Goal: Task Accomplishment & Management: Complete application form

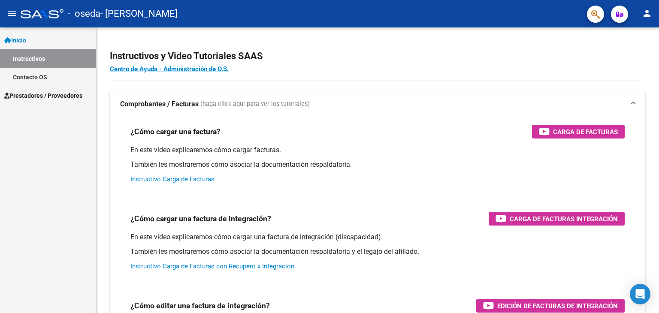
click at [647, 15] on mat-icon "person" at bounding box center [646, 13] width 10 height 10
click at [633, 40] on button "person Mi Perfil" at bounding box center [629, 36] width 52 height 21
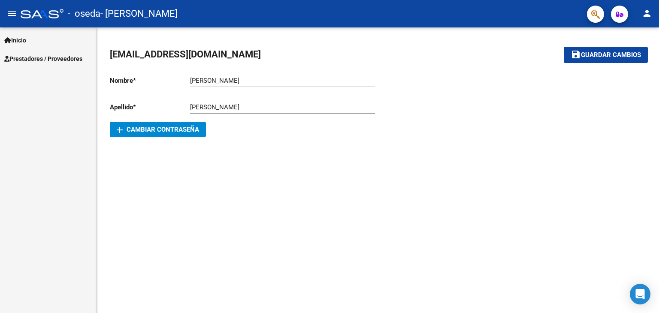
click at [49, 57] on span "Prestadores / Proveedores" at bounding box center [43, 58] width 78 height 9
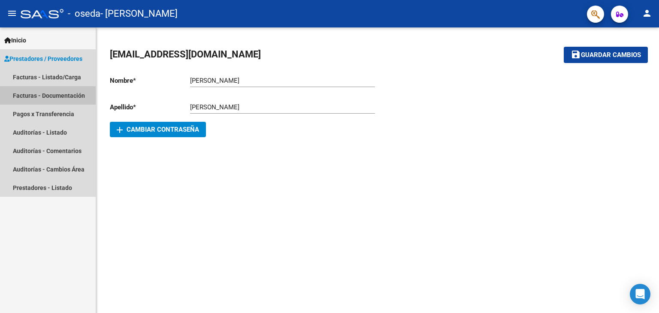
click at [56, 96] on link "Facturas - Documentación" at bounding box center [48, 95] width 96 height 18
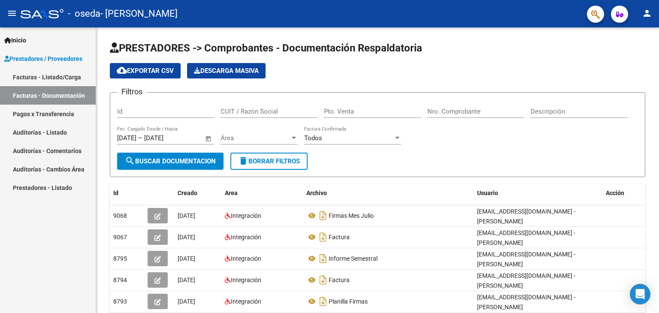
click at [44, 75] on link "Facturas - Listado/Carga" at bounding box center [48, 77] width 96 height 18
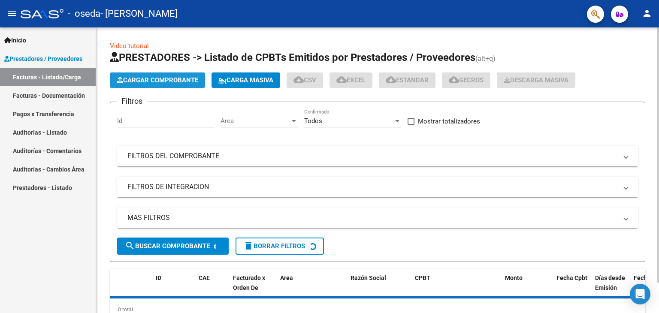
click at [144, 81] on span "Cargar Comprobante" at bounding box center [157, 80] width 81 height 8
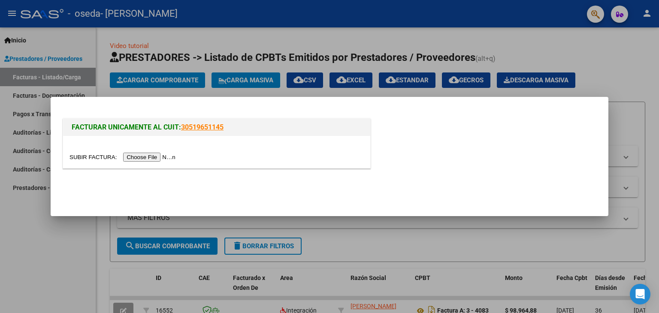
click at [143, 156] on input "file" at bounding box center [123, 157] width 108 height 9
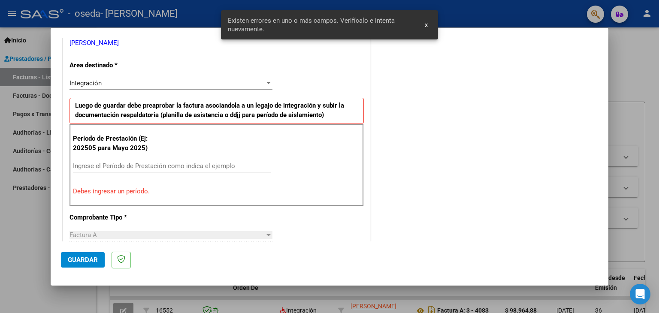
scroll to position [180, 0]
click at [425, 25] on span "x" at bounding box center [425, 25] width 3 height 8
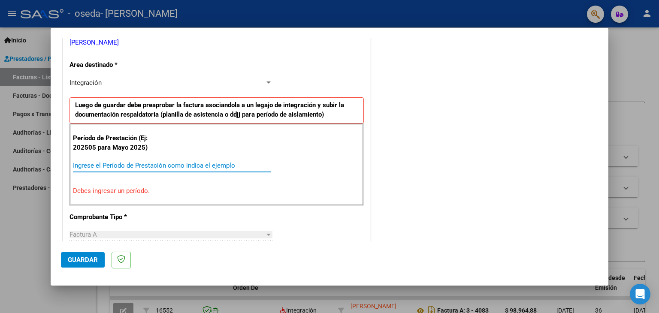
click at [110, 163] on input "Ingrese el Período de Prestación como indica el ejemplo" at bounding box center [172, 166] width 198 height 8
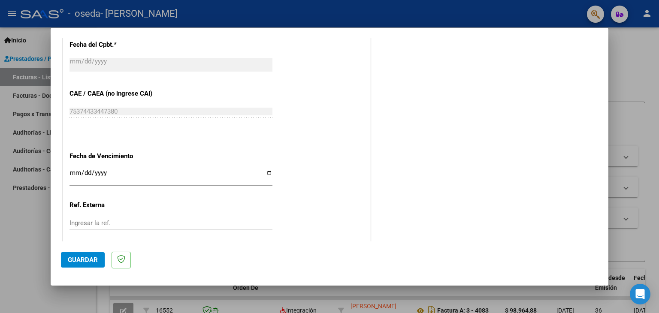
scroll to position [523, 0]
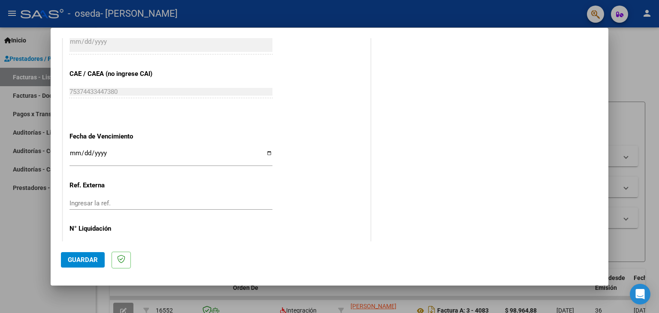
type input "202508"
click at [267, 153] on input "Ingresar la fecha" at bounding box center [170, 157] width 203 height 14
type input "[DATE]"
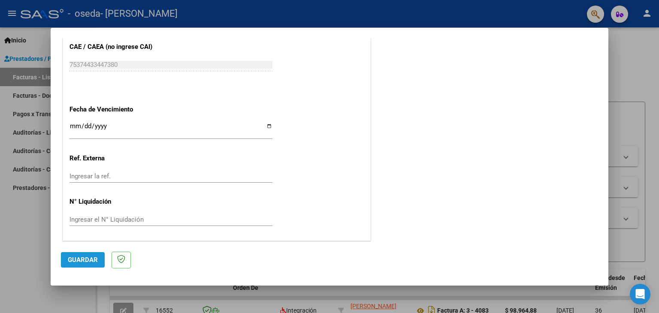
click at [75, 259] on span "Guardar" at bounding box center [83, 260] width 30 height 8
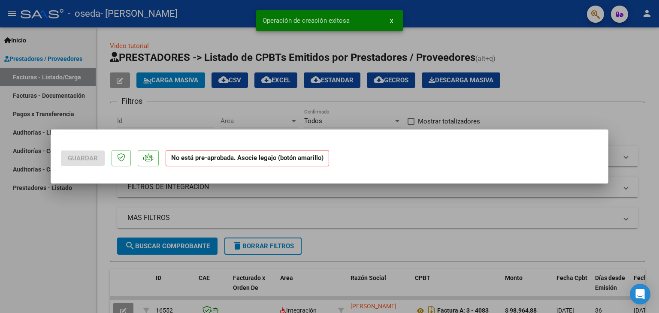
scroll to position [0, 0]
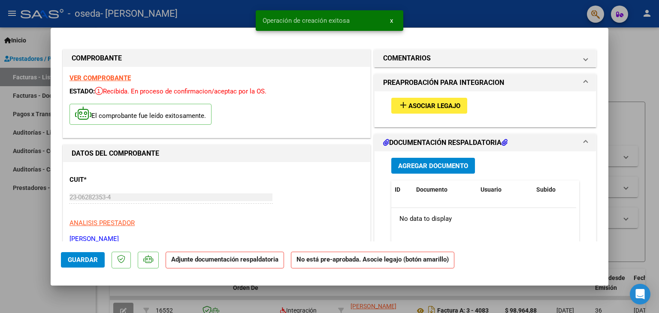
click at [421, 107] on span "Asociar Legajo" at bounding box center [434, 106] width 52 height 8
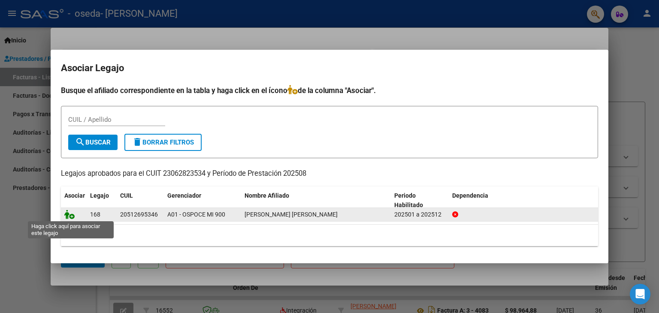
click at [71, 215] on icon at bounding box center [69, 214] width 10 height 9
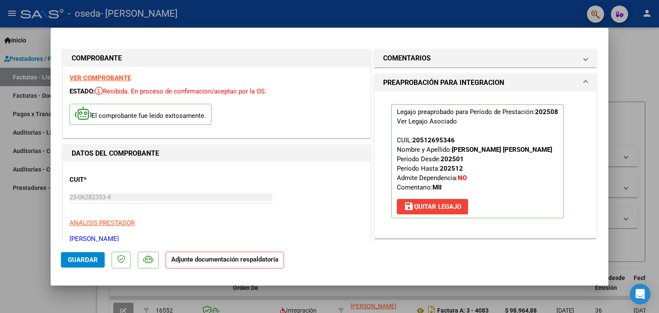
scroll to position [129, 0]
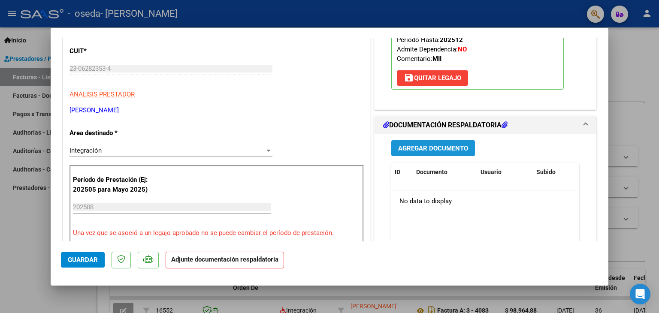
click at [427, 145] on span "Agregar Documento" at bounding box center [433, 148] width 70 height 8
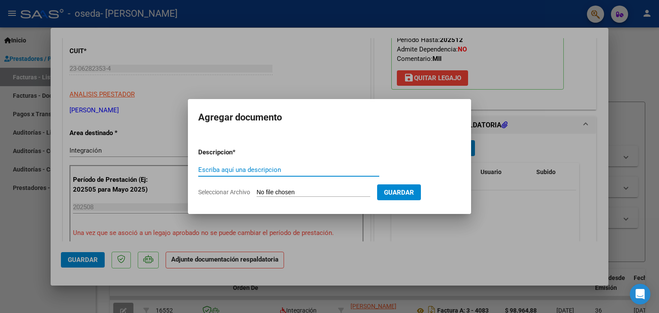
click at [259, 167] on input "Escriba aquí una descripcion" at bounding box center [288, 170] width 181 height 8
type input "f"
type input "Factura Agosto"
click at [235, 189] on span "Seleccionar Archivo" at bounding box center [224, 192] width 52 height 7
click at [256, 189] on input "Seleccionar Archivo" at bounding box center [313, 193] width 114 height 8
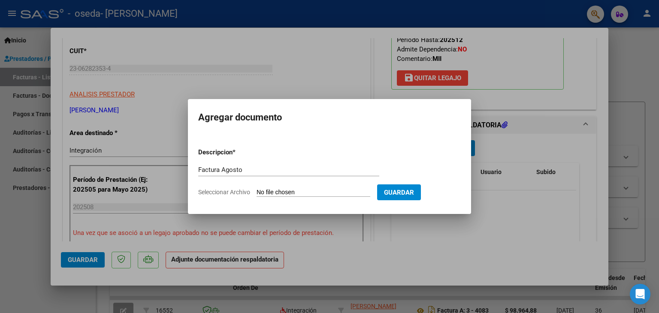
type input "C:\fakepath\[PERSON_NAME] - AGOSTO - 23062823534_001_00003_00004135.pdf"
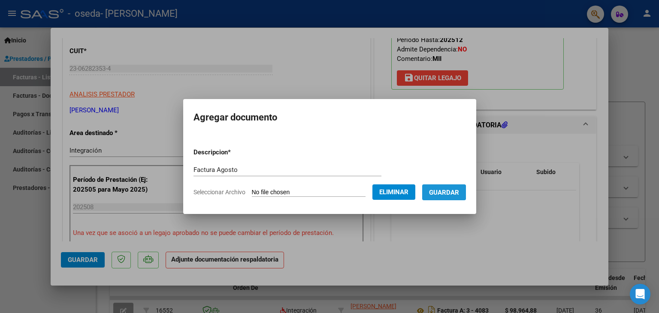
click at [434, 193] on span "Guardar" at bounding box center [444, 193] width 30 height 8
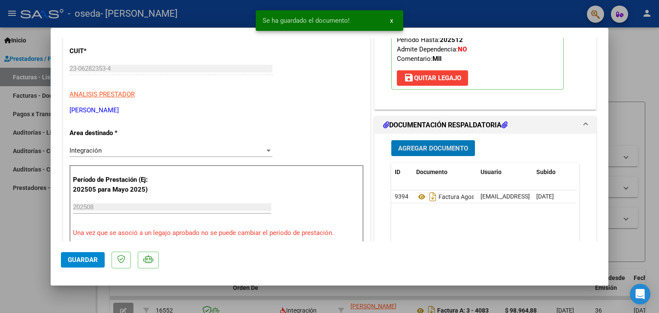
click at [433, 146] on span "Agregar Documento" at bounding box center [433, 148] width 70 height 8
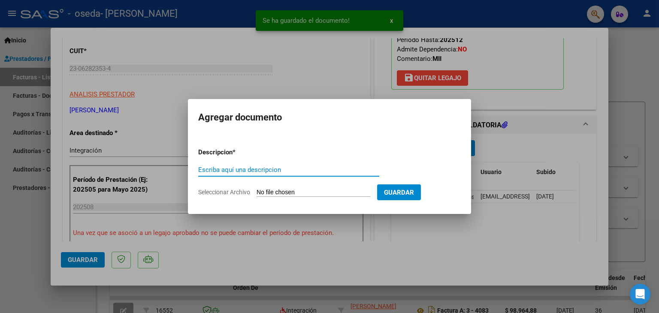
click at [268, 169] on input "Escriba aquí una descripcion" at bounding box center [288, 170] width 181 height 8
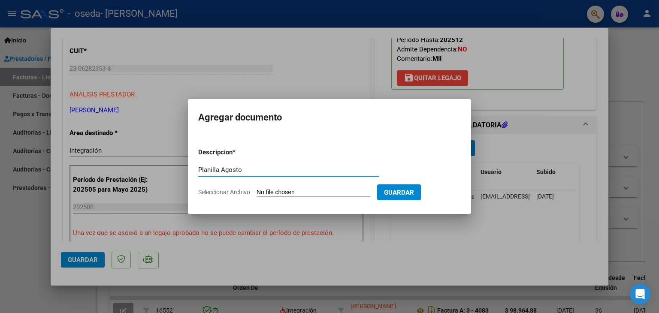
type input "Planilla Agosto"
click at [220, 190] on span "Seleccionar Archivo" at bounding box center [224, 192] width 52 height 7
click at [256, 190] on input "Seleccionar Archivo" at bounding box center [313, 193] width 114 height 8
type input "C:\fakepath\[PERSON_NAME].pdf"
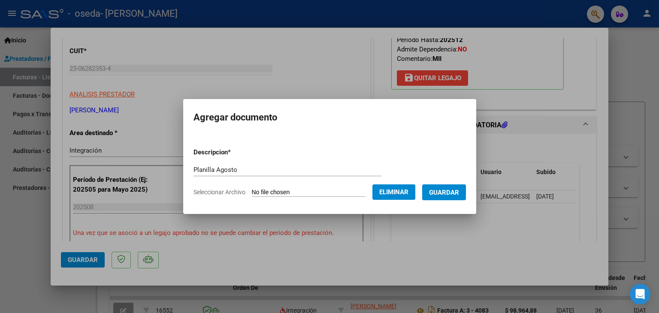
drag, startPoint x: 442, startPoint y: 184, endPoint x: 442, endPoint y: 191, distance: 7.3
click at [442, 190] on form "Descripcion * Planilla Agosto Escriba aquí una descripcion Seleccionar Archivo …" at bounding box center [329, 172] width 272 height 63
click at [442, 190] on span "Guardar" at bounding box center [444, 193] width 30 height 8
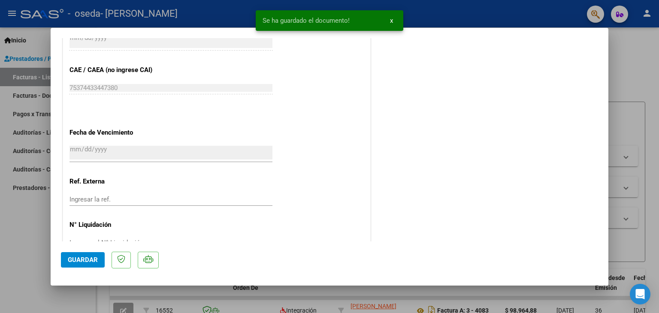
scroll to position [563, 0]
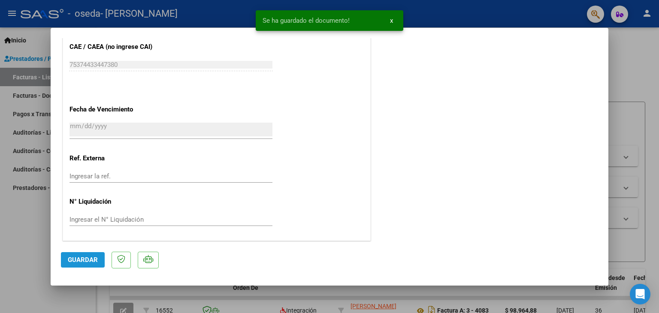
click at [77, 258] on span "Guardar" at bounding box center [83, 260] width 30 height 8
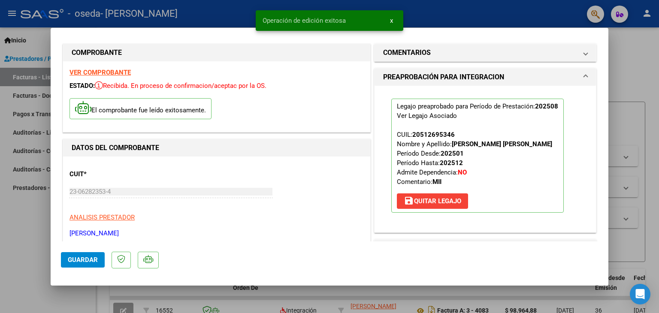
scroll to position [0, 0]
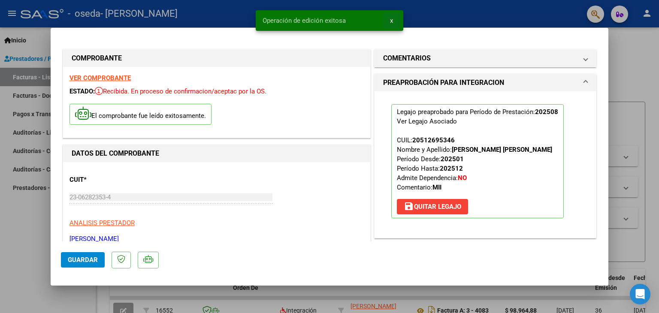
click at [391, 21] on span "x" at bounding box center [391, 21] width 3 height 8
